Goal: Navigation & Orientation: Find specific page/section

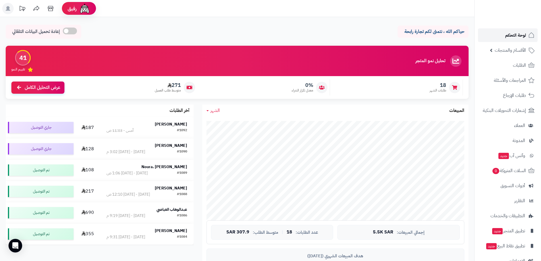
click at [509, 37] on span "لوحة التحكم" at bounding box center [515, 35] width 21 height 8
click at [518, 37] on span "لوحة التحكم" at bounding box center [515, 35] width 21 height 8
click at [518, 34] on span "لوحة التحكم" at bounding box center [515, 35] width 21 height 8
click at [510, 34] on span "لوحة التحكم" at bounding box center [515, 35] width 21 height 8
click at [524, 34] on span "لوحة التحكم" at bounding box center [515, 35] width 21 height 8
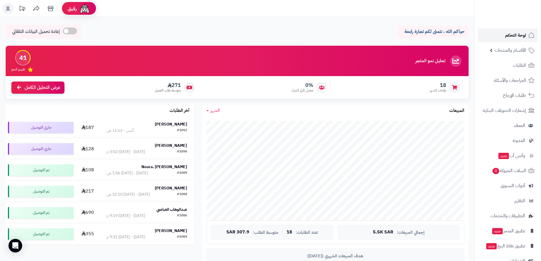
click at [509, 37] on span "لوحة التحكم" at bounding box center [515, 35] width 21 height 8
click at [509, 36] on span "لوحة التحكم" at bounding box center [515, 35] width 21 height 8
click at [513, 38] on span "لوحة التحكم" at bounding box center [515, 35] width 21 height 8
click at [516, 34] on span "لوحة التحكم" at bounding box center [515, 35] width 21 height 8
click at [515, 37] on span "لوحة التحكم" at bounding box center [515, 35] width 21 height 8
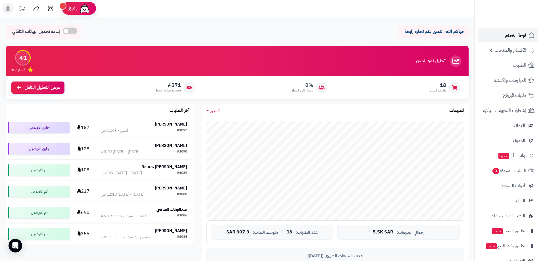
click at [517, 37] on span "لوحة التحكم" at bounding box center [515, 35] width 21 height 8
